Goal: Transaction & Acquisition: Book appointment/travel/reservation

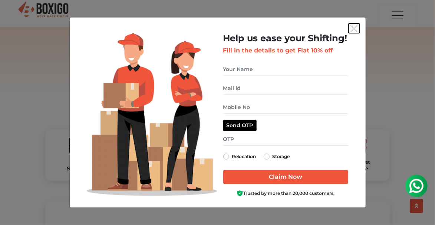
click at [357, 32] on img "get free quote dialog" at bounding box center [354, 28] width 7 height 7
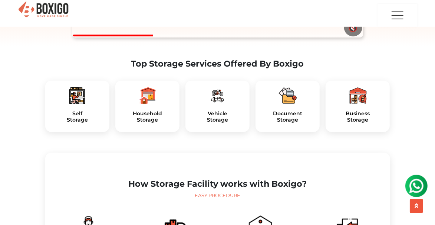
scroll to position [245, 0]
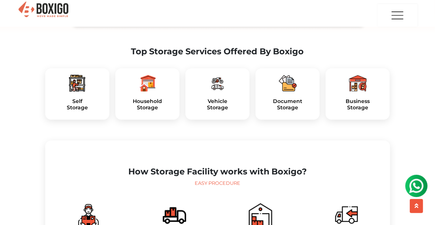
click at [66, 92] on div at bounding box center [77, 83] width 52 height 18
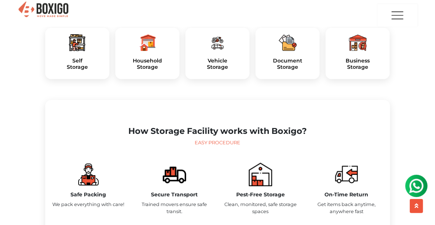
scroll to position [285, 0]
click at [75, 70] on h5 "Self Storage" at bounding box center [77, 64] width 52 height 13
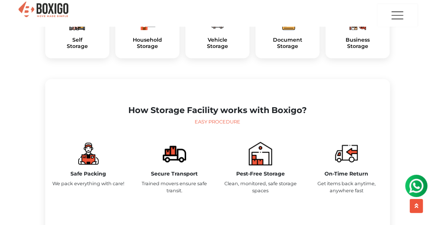
scroll to position [321, 0]
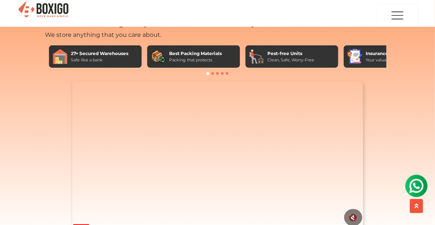
scroll to position [43, 0]
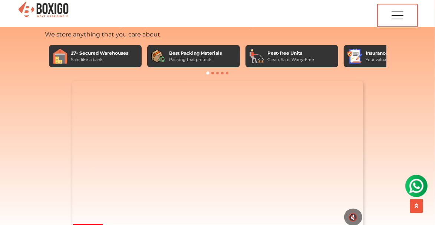
click at [398, 19] on img "button" at bounding box center [398, 15] width 15 height 22
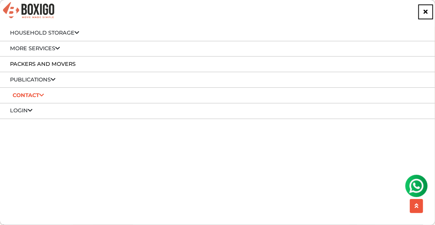
click at [21, 35] on link "Household Storage" at bounding box center [44, 32] width 69 height 7
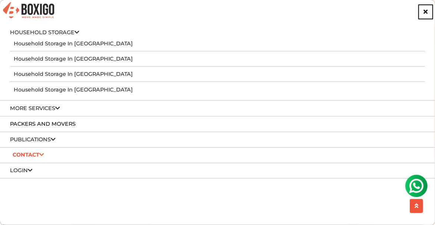
click at [28, 72] on link "Household Storage in [GEOGRAPHIC_DATA]" at bounding box center [73, 74] width 119 height 7
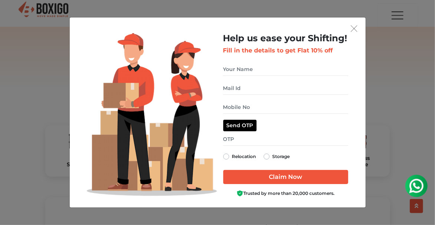
scroll to position [10, 0]
click at [357, 32] on img "get free quote dialog" at bounding box center [354, 28] width 7 height 7
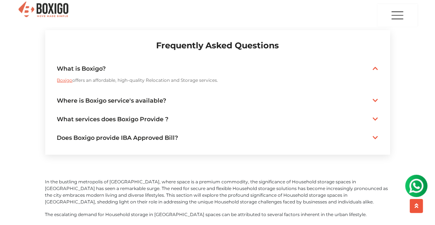
scroll to position [1664, 0]
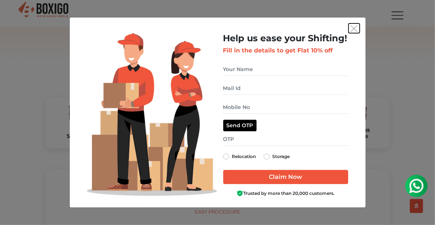
click at [355, 32] on img "get free quote dialog" at bounding box center [354, 28] width 7 height 7
